Goal: Task Accomplishment & Management: Use online tool/utility

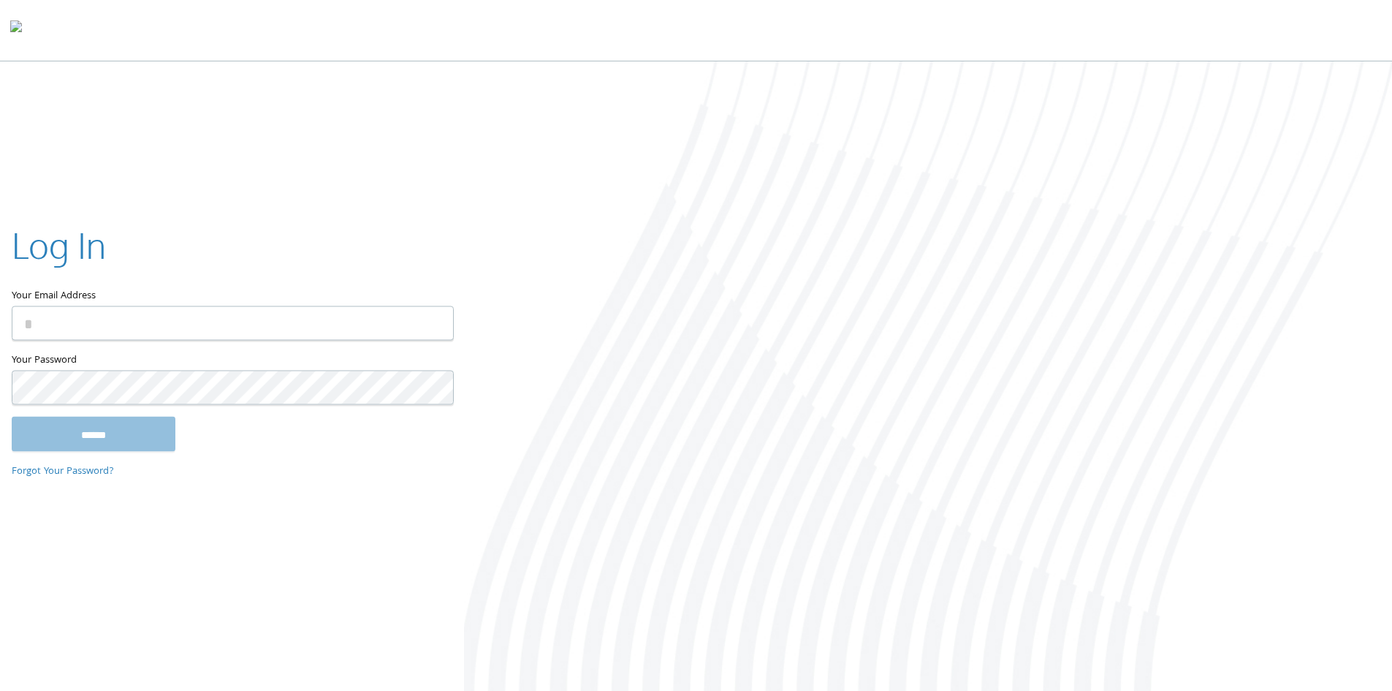
type input "**********"
click at [113, 433] on input "******" at bounding box center [94, 433] width 164 height 35
